Goal: Find contact information

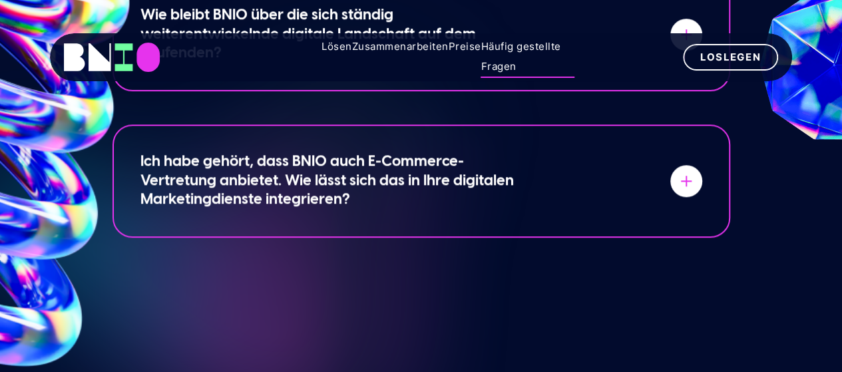
scroll to position [3327, 0]
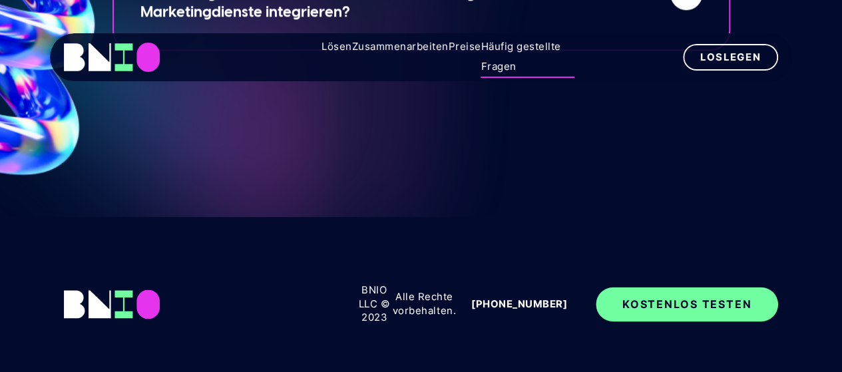
drag, startPoint x: 565, startPoint y: 283, endPoint x: 474, endPoint y: 290, distance: 91.5
click at [474, 298] on font "[PHONE_NUMBER]" at bounding box center [519, 304] width 96 height 12
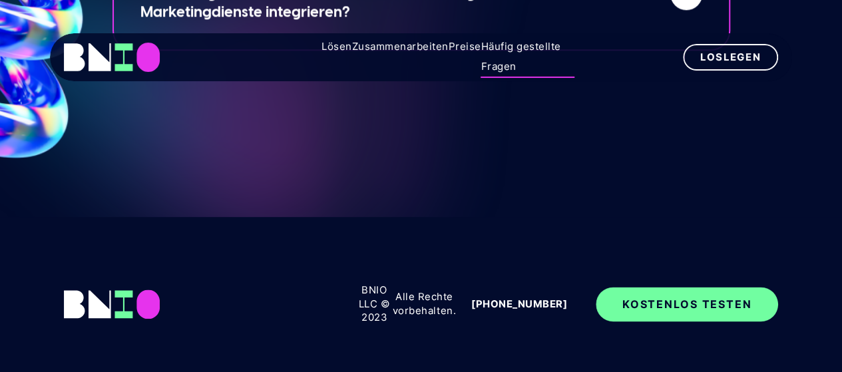
copy font "[PHONE_NUMBER]"
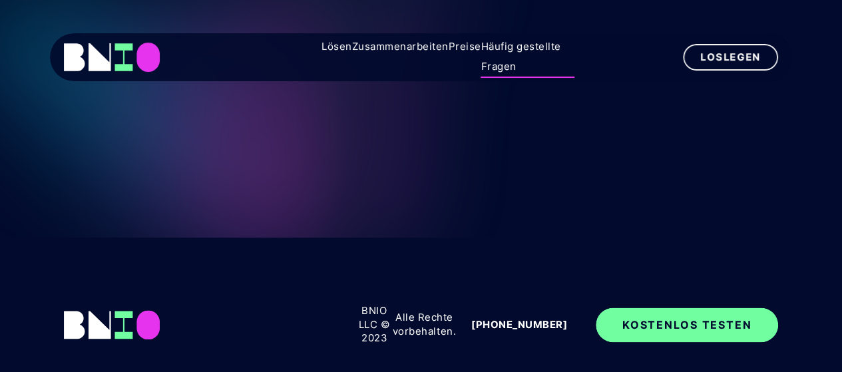
scroll to position [3327, 0]
